Goal: Task Accomplishment & Management: Complete application form

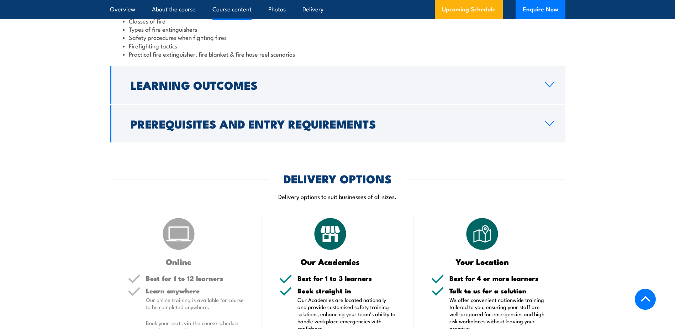
scroll to position [748, 0]
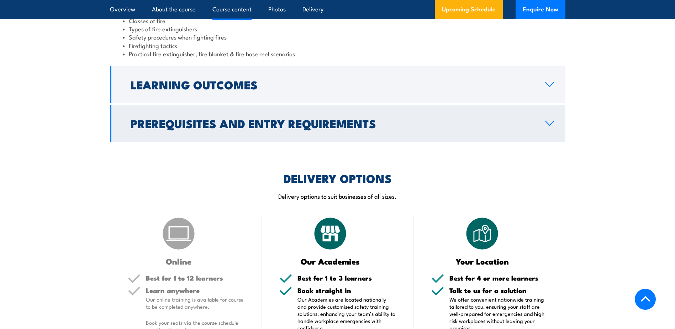
click at [526, 126] on h2 "Prerequisites and Entry Requirements" at bounding box center [332, 123] width 403 height 10
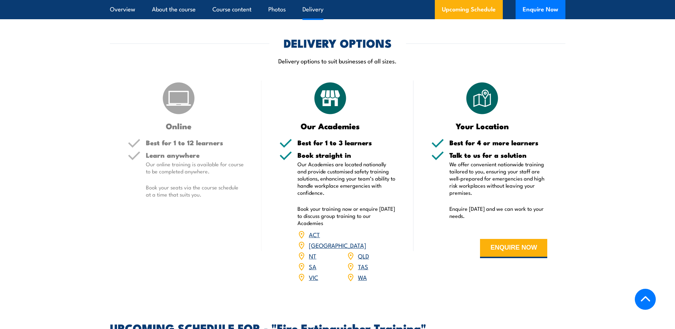
scroll to position [878, 0]
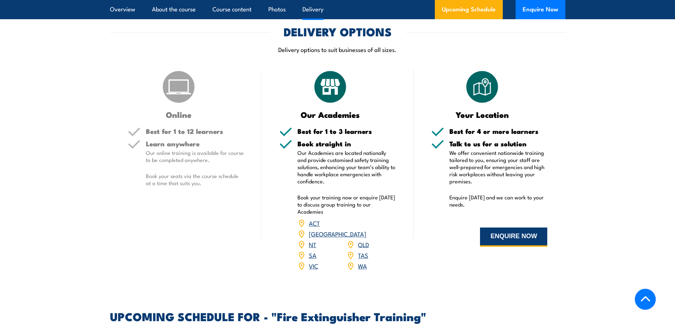
click at [500, 235] on button "ENQUIRE NOW" at bounding box center [513, 237] width 67 height 19
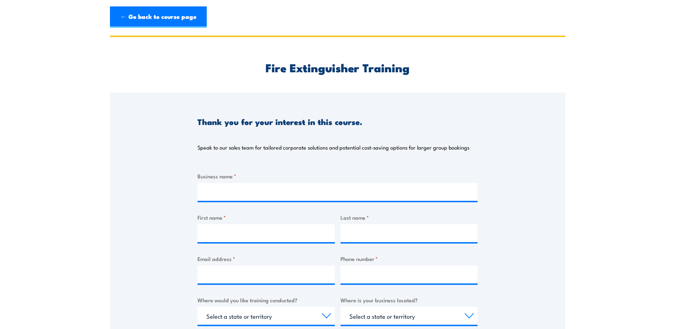
click at [223, 181] on div "Business name *" at bounding box center [338, 186] width 280 height 29
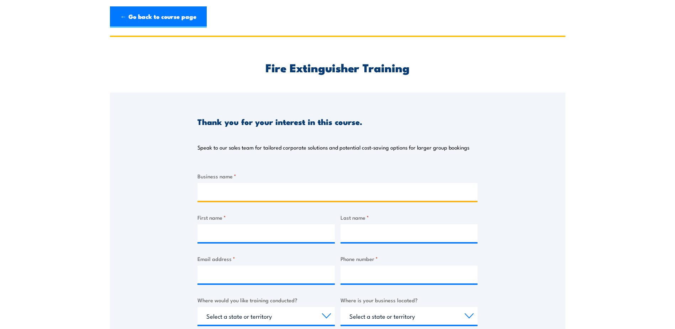
click at [211, 191] on input "Business name *" at bounding box center [338, 192] width 280 height 18
type input "Aviation Components"
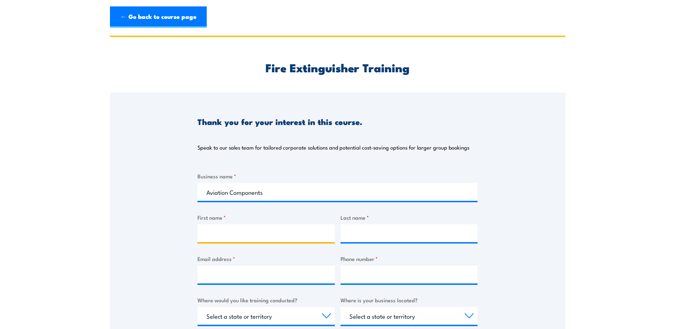
type input "[PERSON_NAME]"
type input "[EMAIL_ADDRESS][DOMAIN_NAME]"
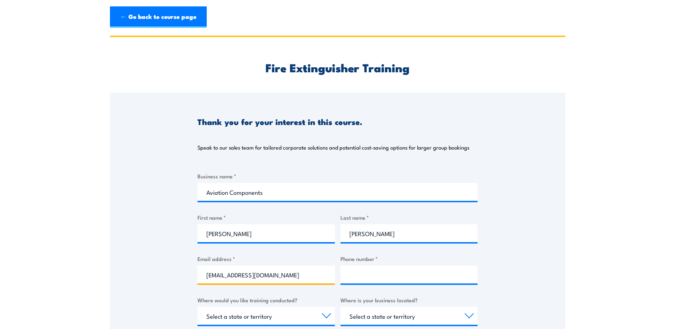
type input "0418437223"
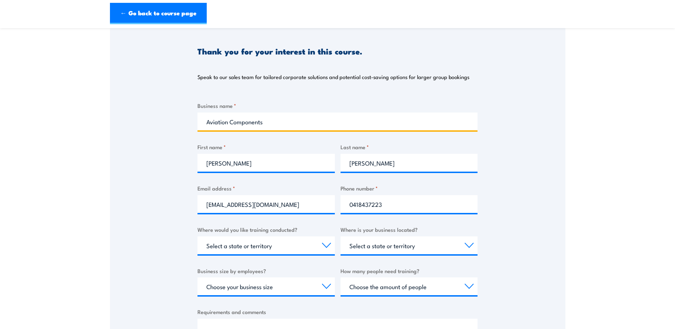
scroll to position [71, 0]
drag, startPoint x: 216, startPoint y: 163, endPoint x: 170, endPoint y: 161, distance: 46.0
click at [170, 161] on div "Thank you for your interest in this course. Speak to our sales team for tailore…" at bounding box center [338, 199] width 456 height 356
type input "[PERSON_NAME]"
type input "Potgieter"
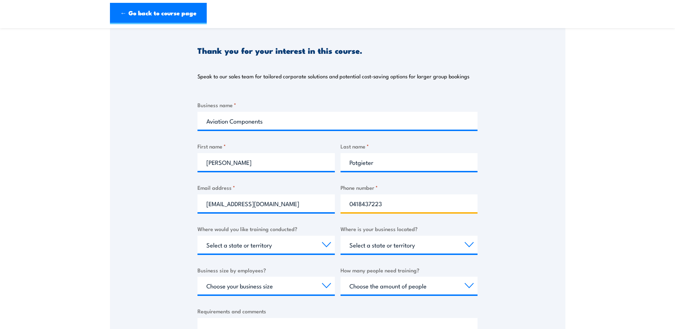
drag, startPoint x: 385, startPoint y: 204, endPoint x: 350, endPoint y: 203, distance: 35.6
click at [344, 203] on input "0418437223" at bounding box center [409, 203] width 137 height 18
type input "0738811411"
select select "QLD"
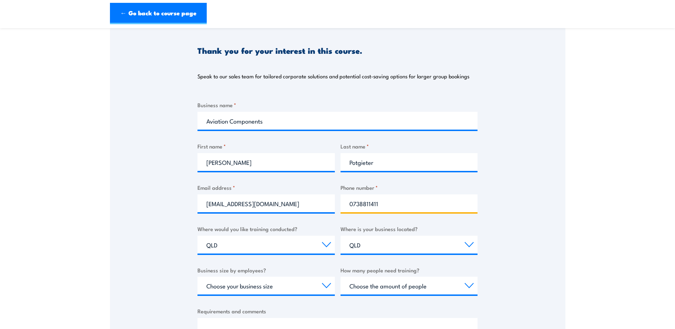
type input "0738811411"
drag, startPoint x: 367, startPoint y: 245, endPoint x: 351, endPoint y: 244, distance: 15.7
click at [351, 244] on select "Select a state or territory [GEOGRAPHIC_DATA] [GEOGRAPHIC_DATA] [GEOGRAPHIC_DAT…" at bounding box center [409, 245] width 137 height 18
click at [516, 236] on div "Thank you for your interest in this course. Speak to our sales team for tailore…" at bounding box center [338, 199] width 456 height 356
click at [220, 245] on select "Select a state or territory Nationally - multiple locations [GEOGRAPHIC_DATA] […" at bounding box center [266, 245] width 137 height 18
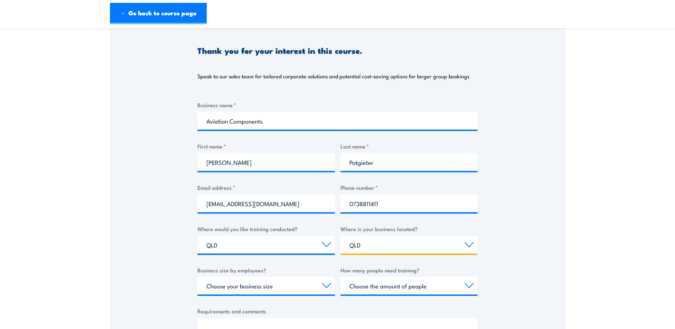
click at [441, 244] on select "Select a state or territory [GEOGRAPHIC_DATA] [GEOGRAPHIC_DATA] [GEOGRAPHIC_DAT…" at bounding box center [409, 245] width 137 height 18
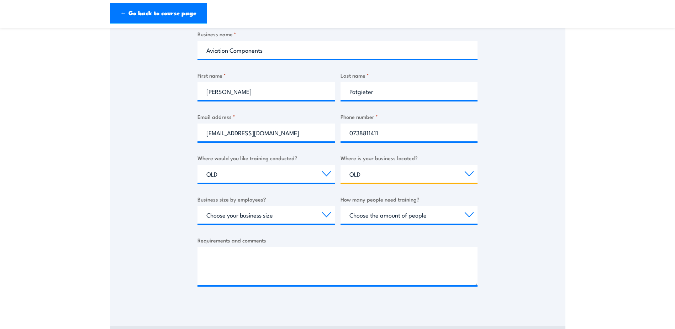
scroll to position [142, 0]
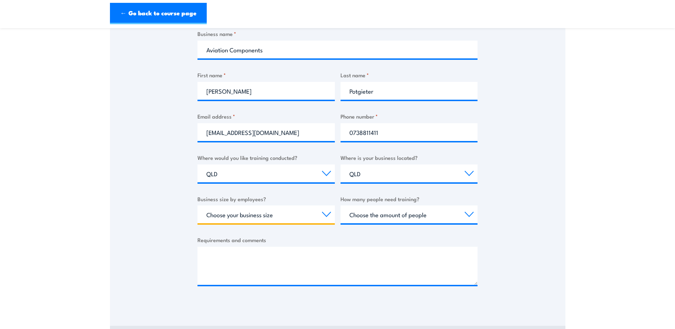
click at [282, 216] on select "Choose your business size 1 to 19 20 to 199 200+" at bounding box center [266, 214] width 137 height 18
select select "1 to 19"
click at [198, 205] on select "Choose your business size 1 to 19 20 to 199 200+" at bounding box center [266, 214] width 137 height 18
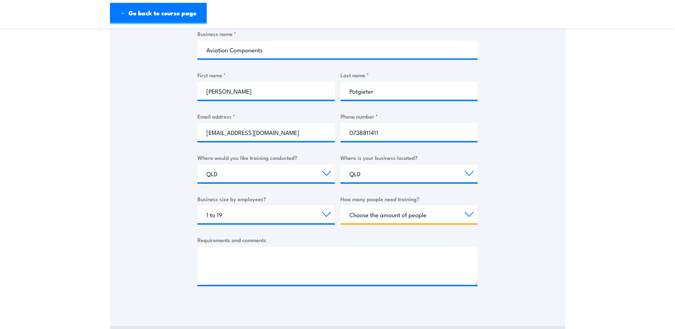
click at [473, 215] on select "Choose the amount of people 1 to 4 5 to 19 20+" at bounding box center [409, 214] width 137 height 18
select select "5 to 19"
click at [341, 205] on select "Choose the amount of people 1 to 4 5 to 19 20+" at bounding box center [409, 214] width 137 height 18
click at [197, 240] on div "Thank you for your interest in this course. Speak to our sales team for tailore…" at bounding box center [338, 128] width 456 height 356
click at [200, 240] on label "Requirements and comments" at bounding box center [338, 240] width 280 height 8
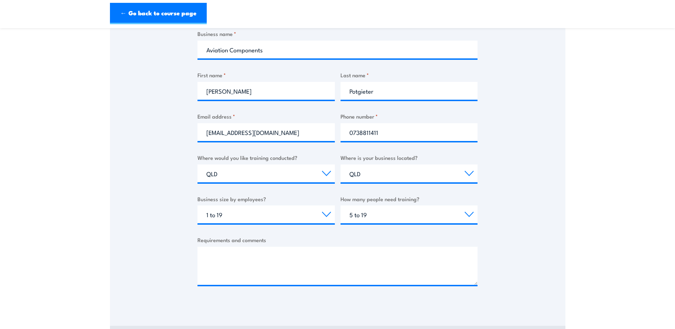
click at [200, 247] on textarea "Requirements and comments" at bounding box center [338, 266] width 280 height 38
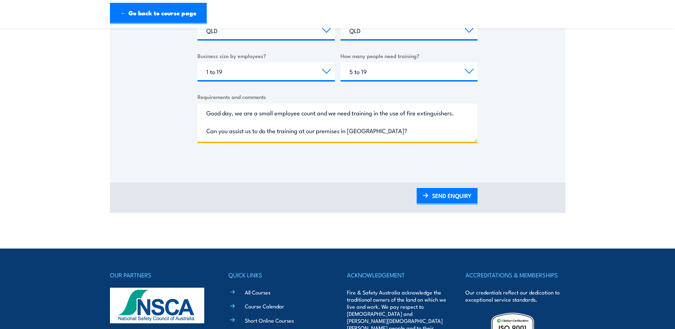
scroll to position [249, 0]
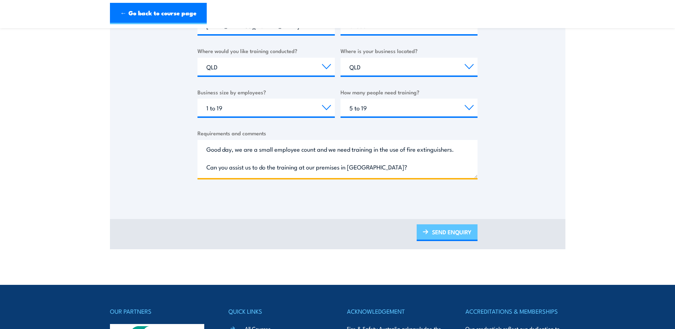
type textarea "Good day, we are a small employee count and we need training in the use of fire…"
click at [456, 231] on link "SEND ENQUIRY" at bounding box center [447, 232] width 61 height 17
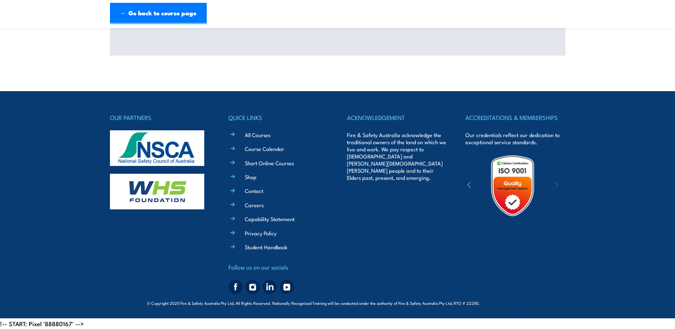
scroll to position [187, 0]
